Goal: Information Seeking & Learning: Learn about a topic

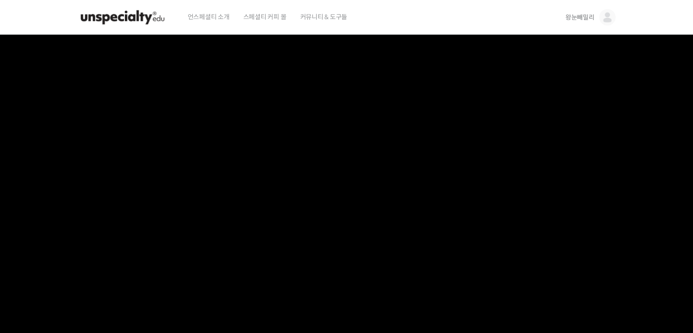
click at [139, 17] on img at bounding box center [122, 17] width 89 height 27
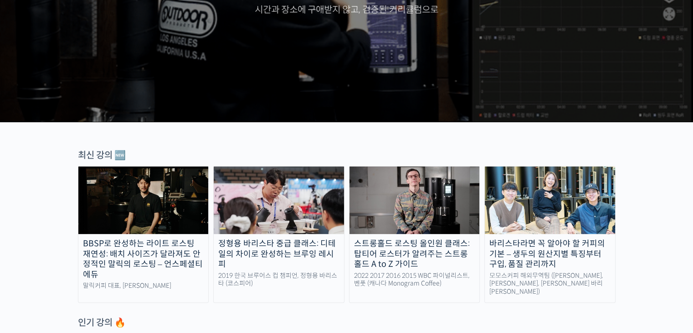
scroll to position [456, 0]
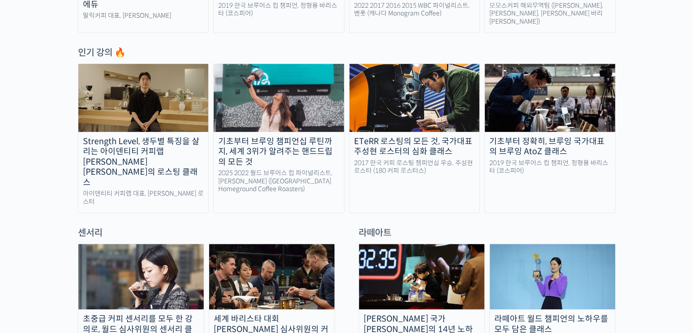
click at [507, 87] on img at bounding box center [550, 97] width 130 height 67
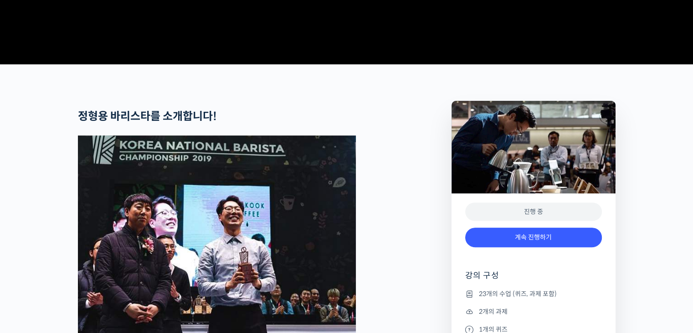
scroll to position [365, 0]
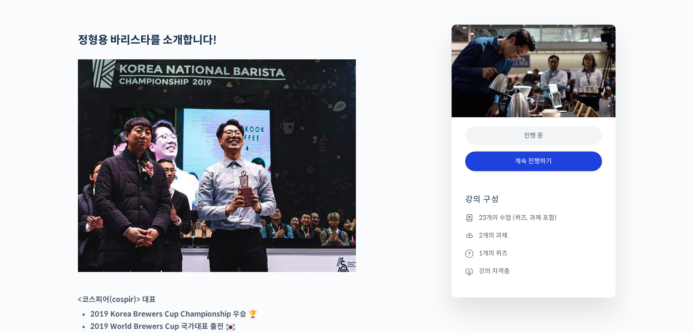
click at [489, 171] on link "계속 진행하기" at bounding box center [533, 161] width 137 height 20
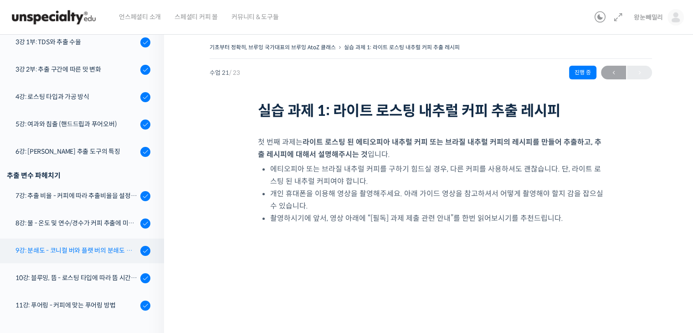
scroll to position [118, 0]
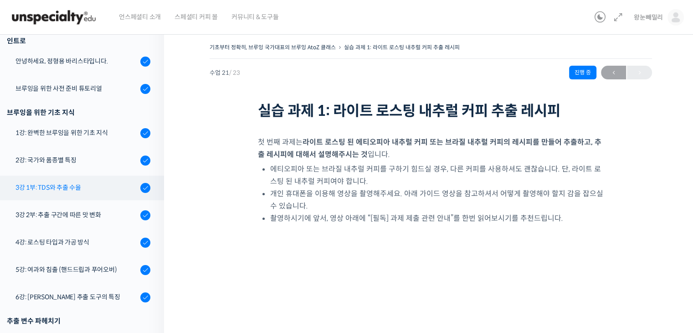
click at [75, 186] on div "3강 1부: TDS와 추출 수율" at bounding box center [76, 187] width 122 height 10
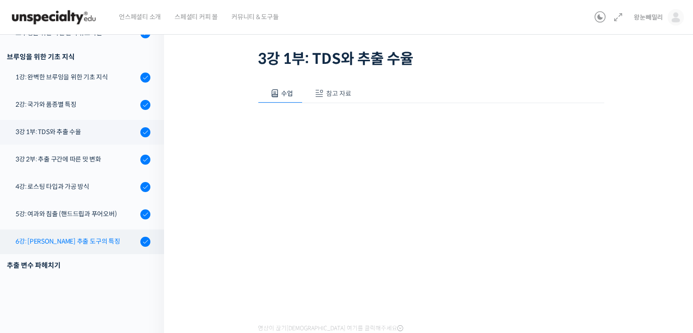
scroll to position [31, 0]
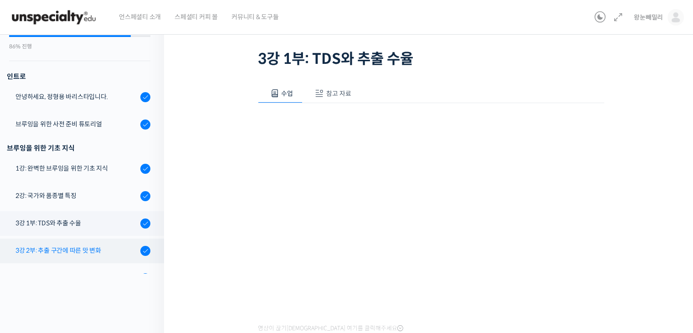
click at [93, 254] on div "3강 2부: 추출 구간에 따른 맛 변화" at bounding box center [76, 250] width 122 height 10
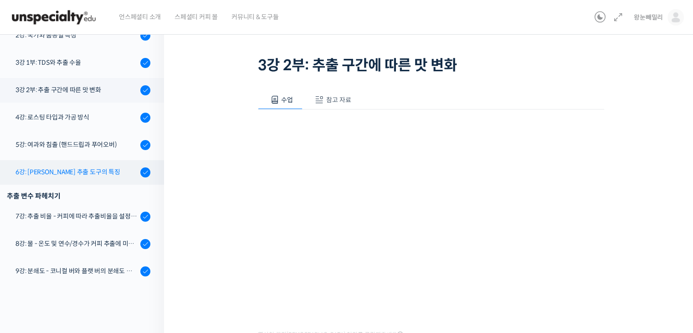
scroll to position [195, 0]
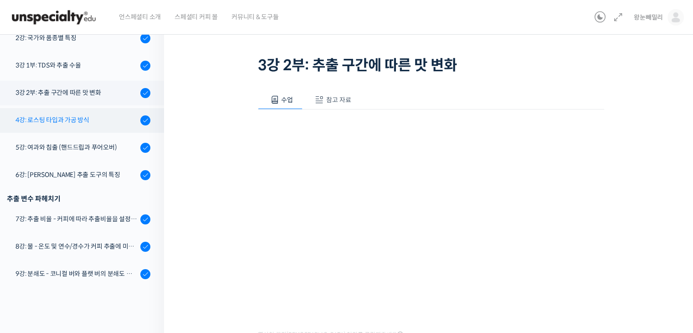
click at [85, 119] on div "4강: 로스팅 타입과 가공 방식" at bounding box center [76, 120] width 122 height 10
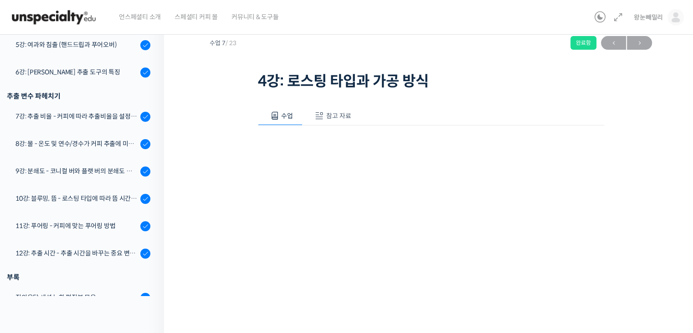
scroll to position [46, 0]
